Goal: Task Accomplishment & Management: Use online tool/utility

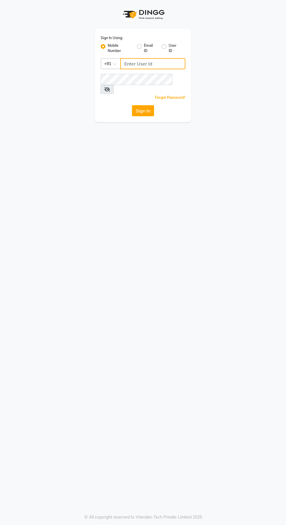
click at [158, 62] on input "Username" at bounding box center [152, 63] width 65 height 11
type input "9889887090"
click at [132, 105] on button "Sign In" at bounding box center [143, 110] width 22 height 11
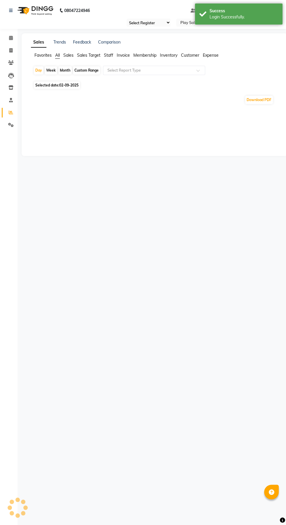
select select "en"
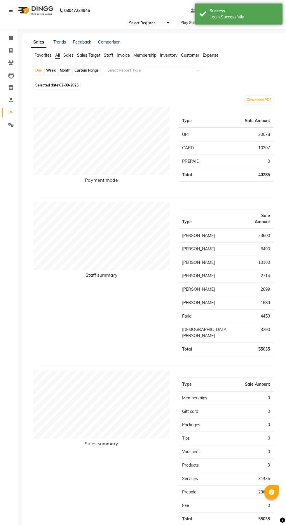
click at [69, 56] on span "Sales" at bounding box center [68, 55] width 10 height 5
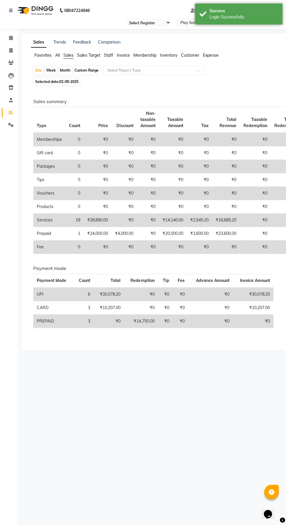
click at [170, 69] on input "text" at bounding box center [148, 70] width 84 height 6
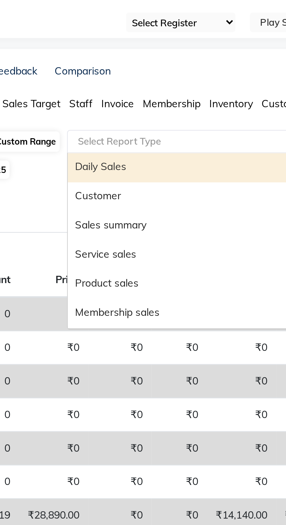
click at [127, 106] on div "Sales summary" at bounding box center [154, 104] width 102 height 12
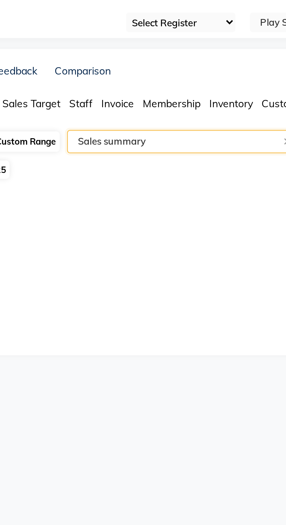
select select "full_report"
select select "csv"
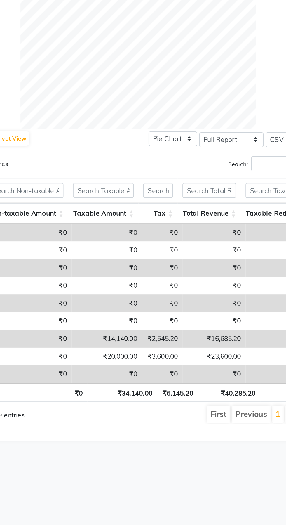
scroll to position [0, 80]
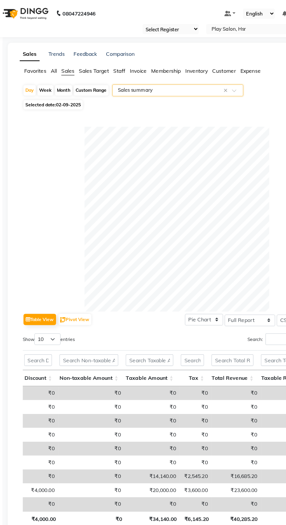
click at [91, 69] on div "Custom Range" at bounding box center [86, 70] width 27 height 8
select select "9"
select select "2025"
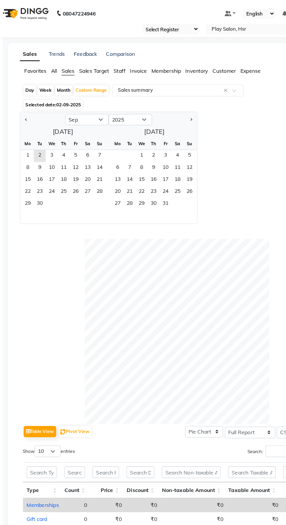
click at [37, 120] on span "1" at bounding box center [36, 121] width 9 height 9
click at [46, 120] on span "2" at bounding box center [46, 121] width 9 height 9
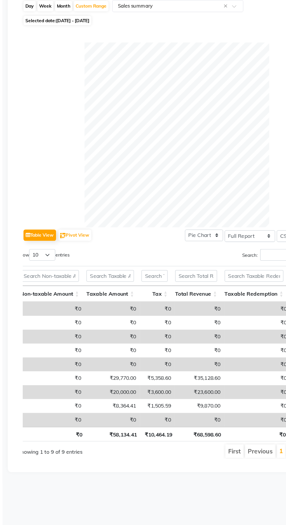
scroll to position [0, 113]
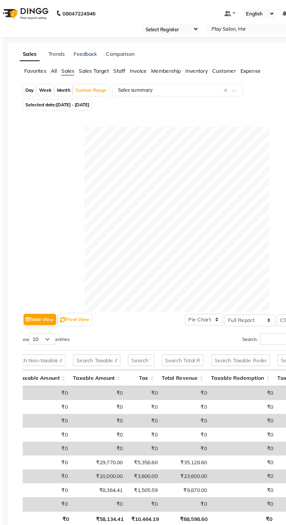
click at [41, 72] on div "Day" at bounding box center [39, 70] width 10 height 8
select select "9"
select select "2025"
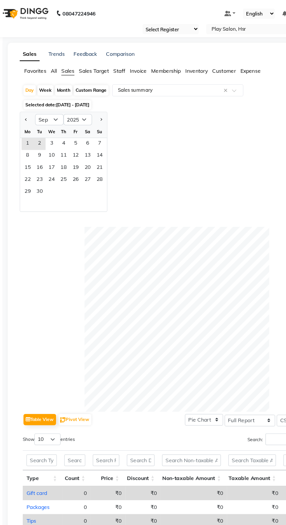
click at [55, 111] on span "3" at bounding box center [55, 111] width 9 height 9
click at [48, 177] on div at bounding box center [153, 249] width 240 height 144
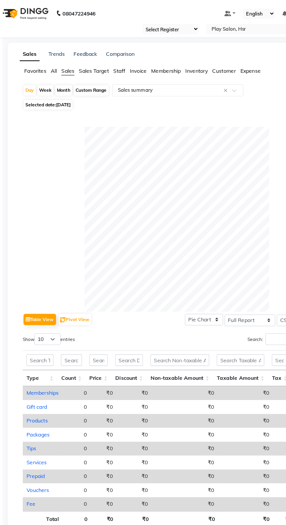
click at [39, 72] on div "Day" at bounding box center [39, 70] width 10 height 8
select select "9"
select select "2025"
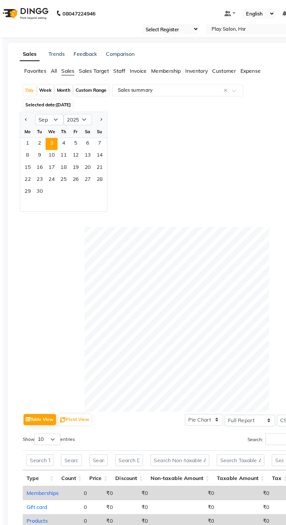
click at [46, 111] on span "2" at bounding box center [46, 111] width 9 height 9
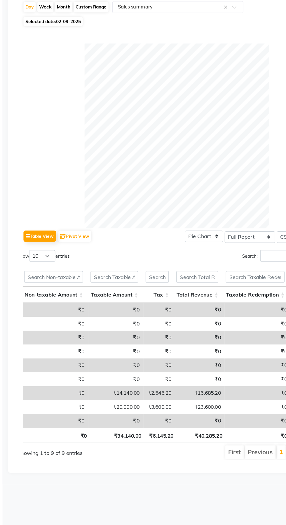
scroll to position [0, 104]
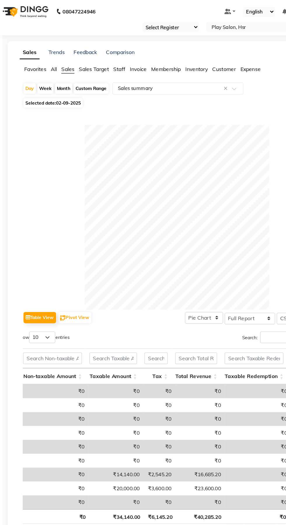
click at [134, 72] on input "text" at bounding box center [148, 70] width 84 height 6
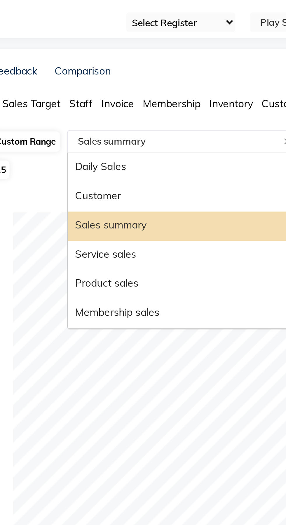
click at [113, 81] on div "Daily Sales" at bounding box center [154, 81] width 102 height 12
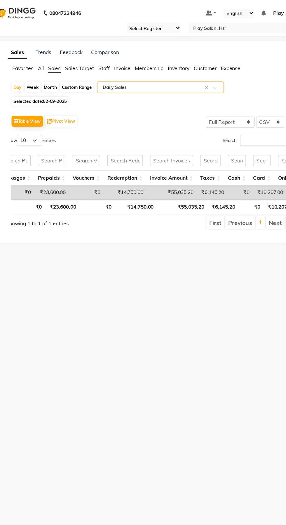
scroll to position [0, 152]
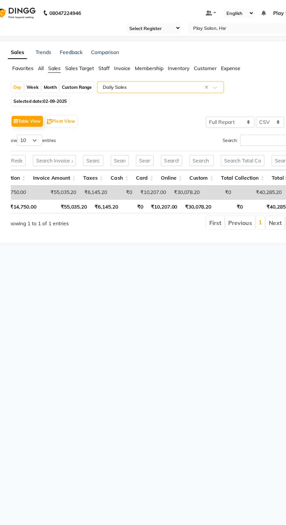
click at [130, 72] on input "text" at bounding box center [148, 70] width 84 height 6
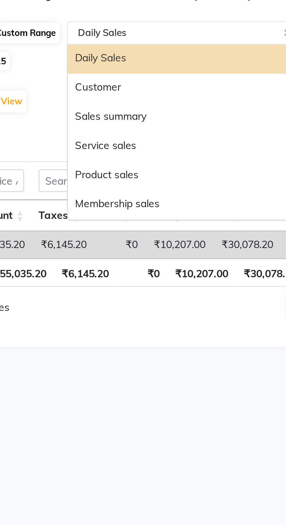
click at [118, 103] on div "Sales summary" at bounding box center [154, 104] width 102 height 12
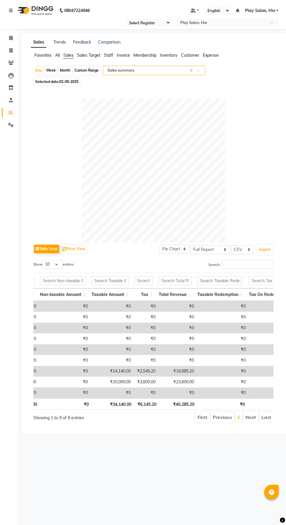
scroll to position [0, 102]
click at [143, 70] on input "text" at bounding box center [148, 70] width 84 height 6
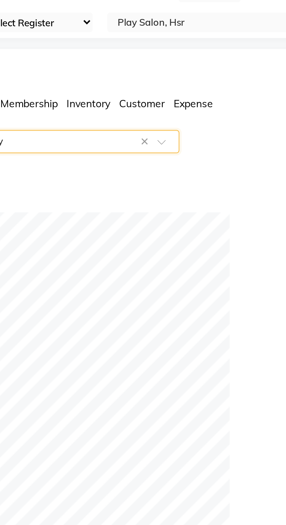
click at [190, 55] on span "Customer" at bounding box center [190, 55] width 18 height 5
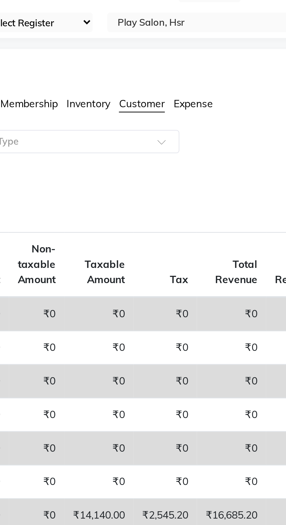
click at [166, 69] on input "text" at bounding box center [148, 70] width 84 height 6
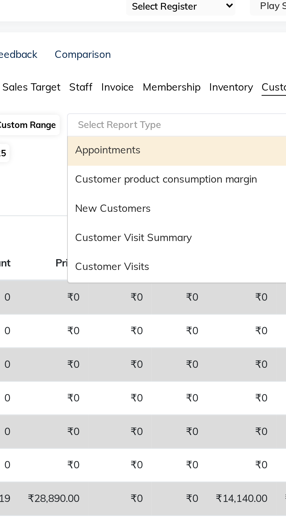
click at [120, 114] on div "Customer Visit Summary" at bounding box center [154, 116] width 102 height 12
select select "full_report"
select select "csv"
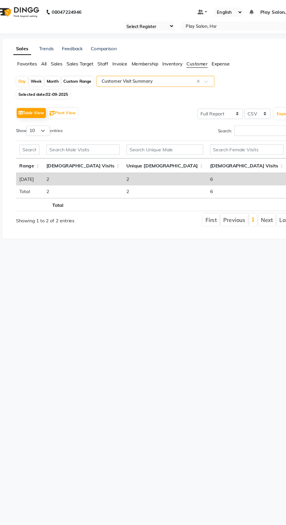
click at [85, 70] on div "Custom Range" at bounding box center [86, 70] width 27 height 8
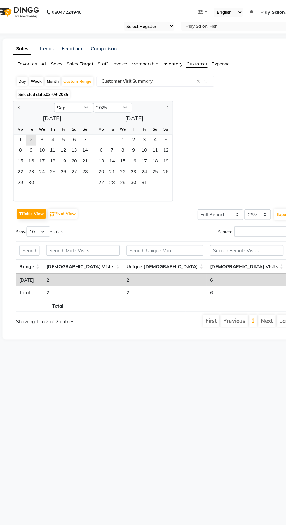
click at [90, 58] on span "Sales Target" at bounding box center [88, 55] width 23 height 5
